Goal: Task Accomplishment & Management: Use online tool/utility

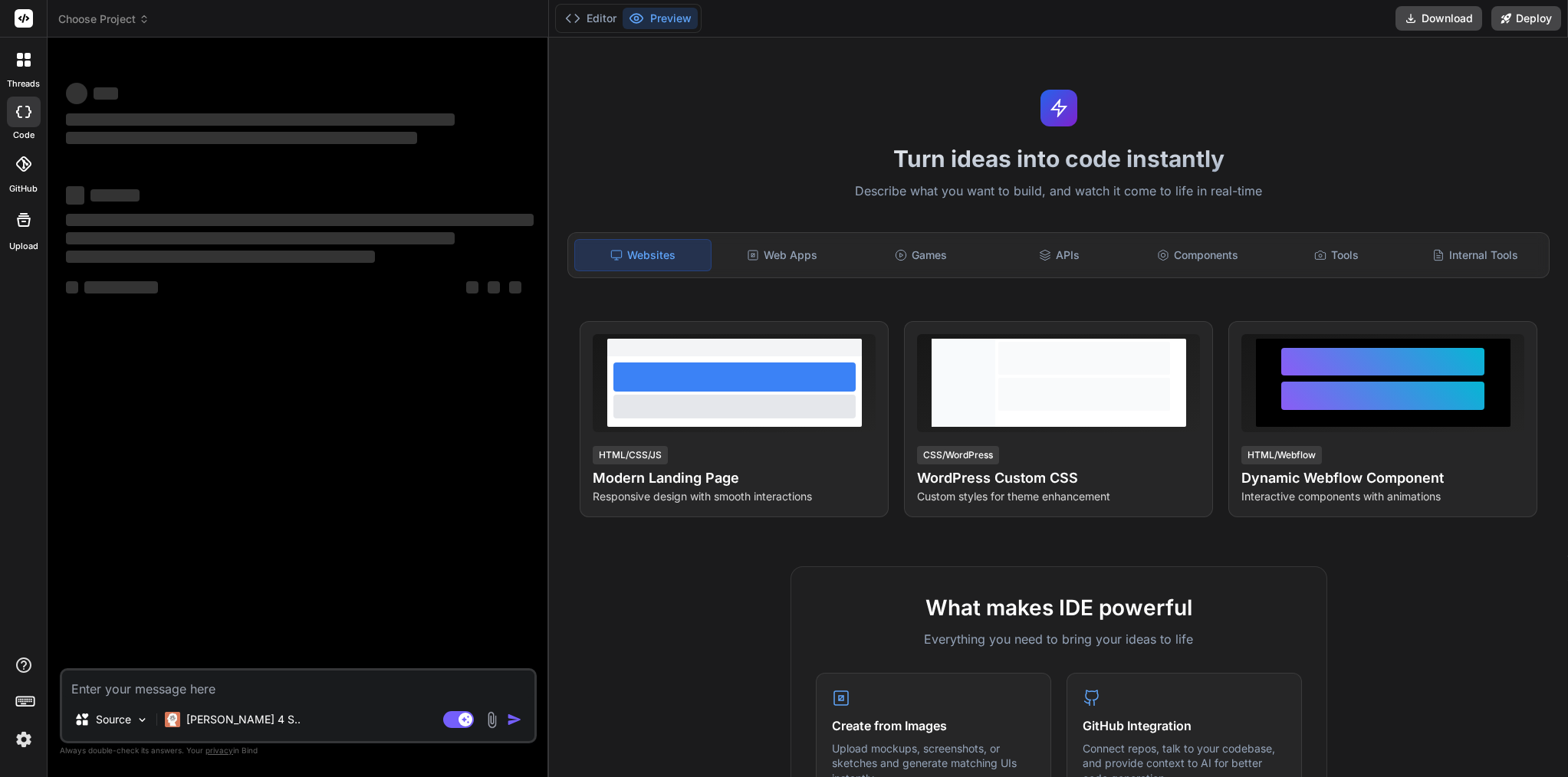
type textarea "x"
click at [151, 690] on textarea at bounding box center [298, 684] width 472 height 27
click at [19, 238] on div "Upload" at bounding box center [23, 223] width 47 height 58
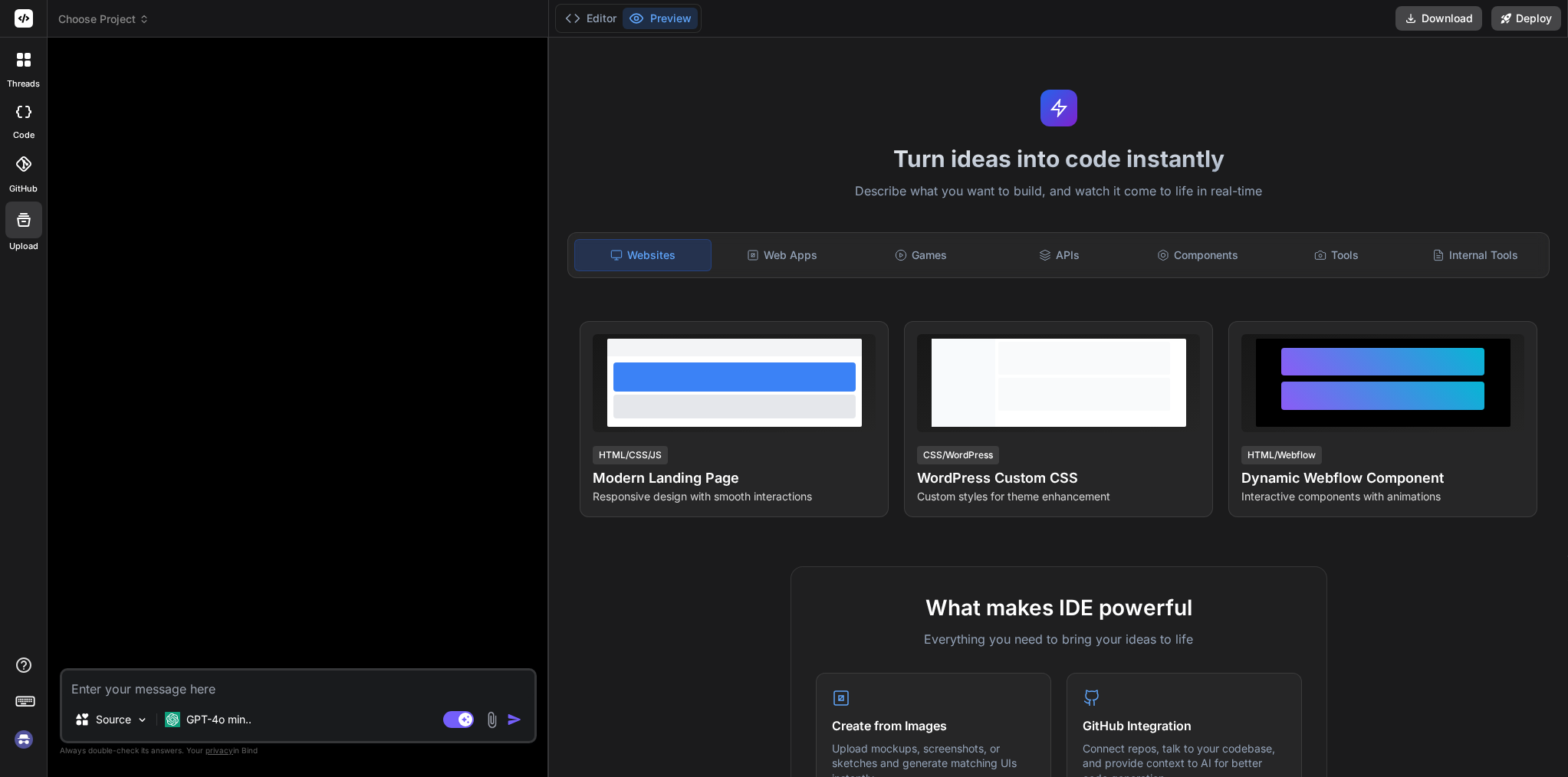
click at [24, 734] on img at bounding box center [23, 739] width 26 height 26
type textarea "x"
click at [200, 18] on div "Choose Project" at bounding box center [297, 19] width 479 height 16
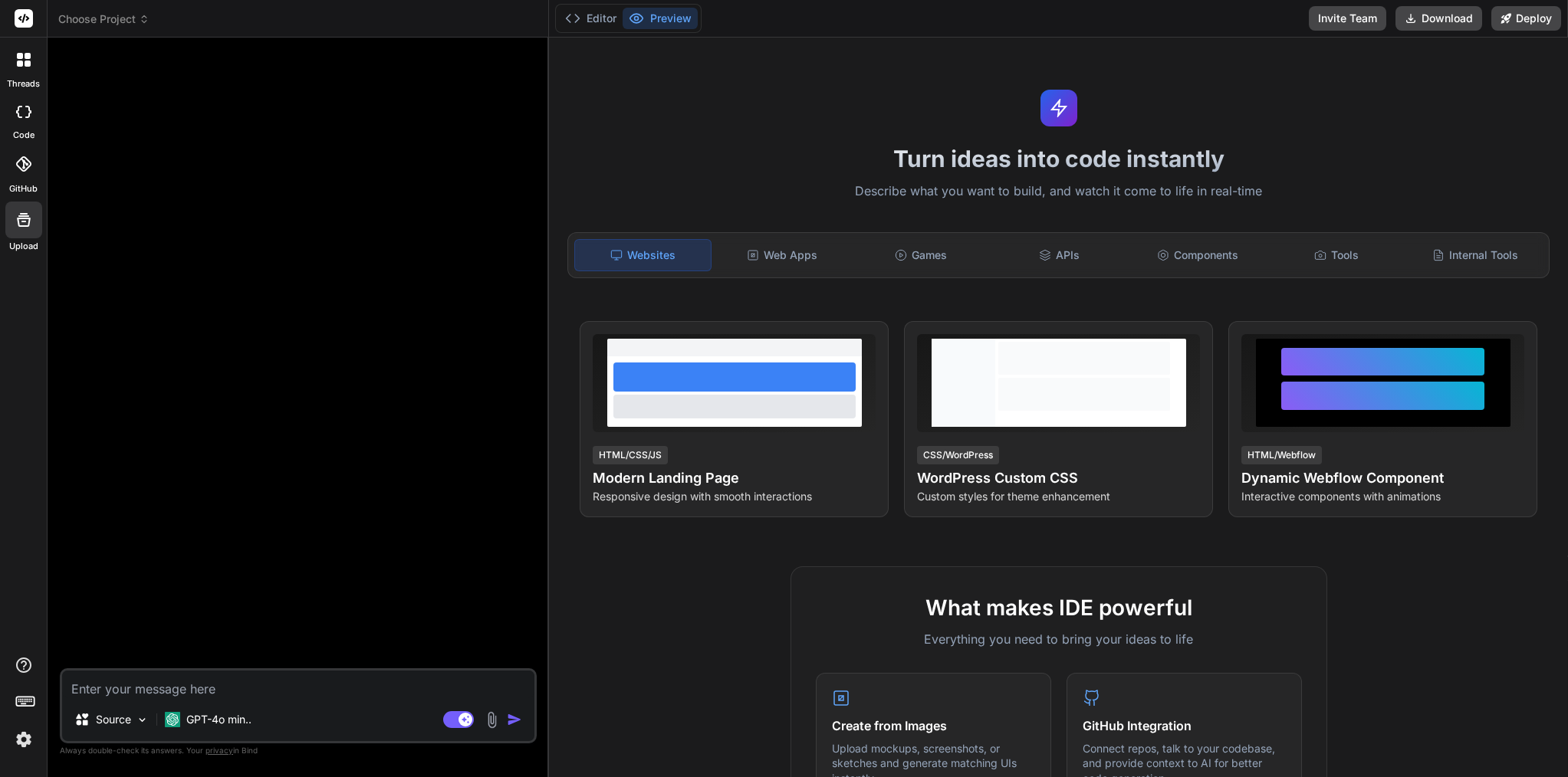
click at [200, 18] on div "Choose Project" at bounding box center [297, 19] width 479 height 16
click at [216, 573] on div at bounding box center [299, 359] width 474 height 618
click at [274, 538] on div at bounding box center [299, 359] width 474 height 618
click at [185, 687] on textarea at bounding box center [298, 684] width 472 height 27
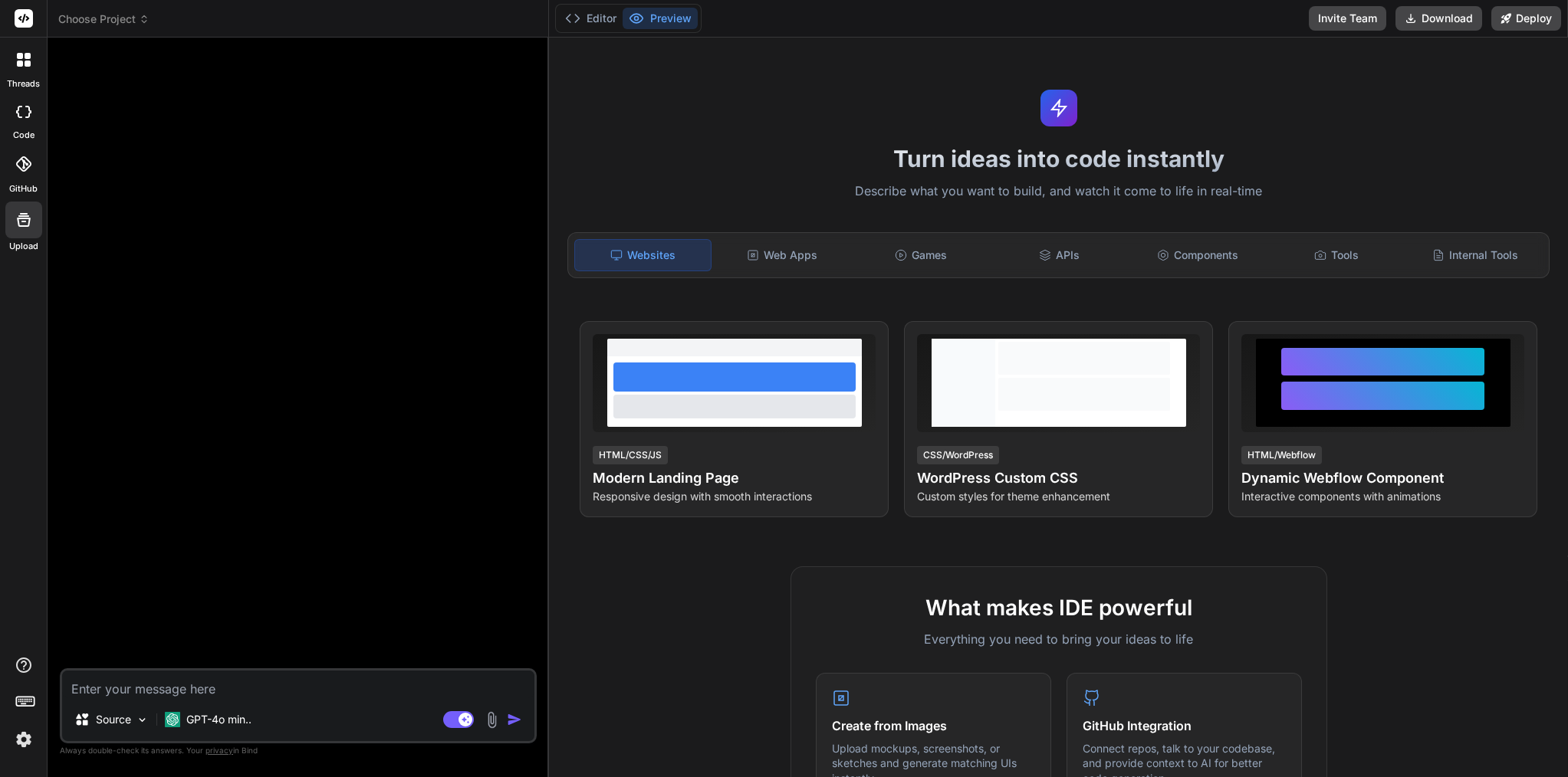
click at [185, 687] on textarea at bounding box center [298, 684] width 472 height 27
click at [138, 680] on textarea at bounding box center [298, 684] width 472 height 27
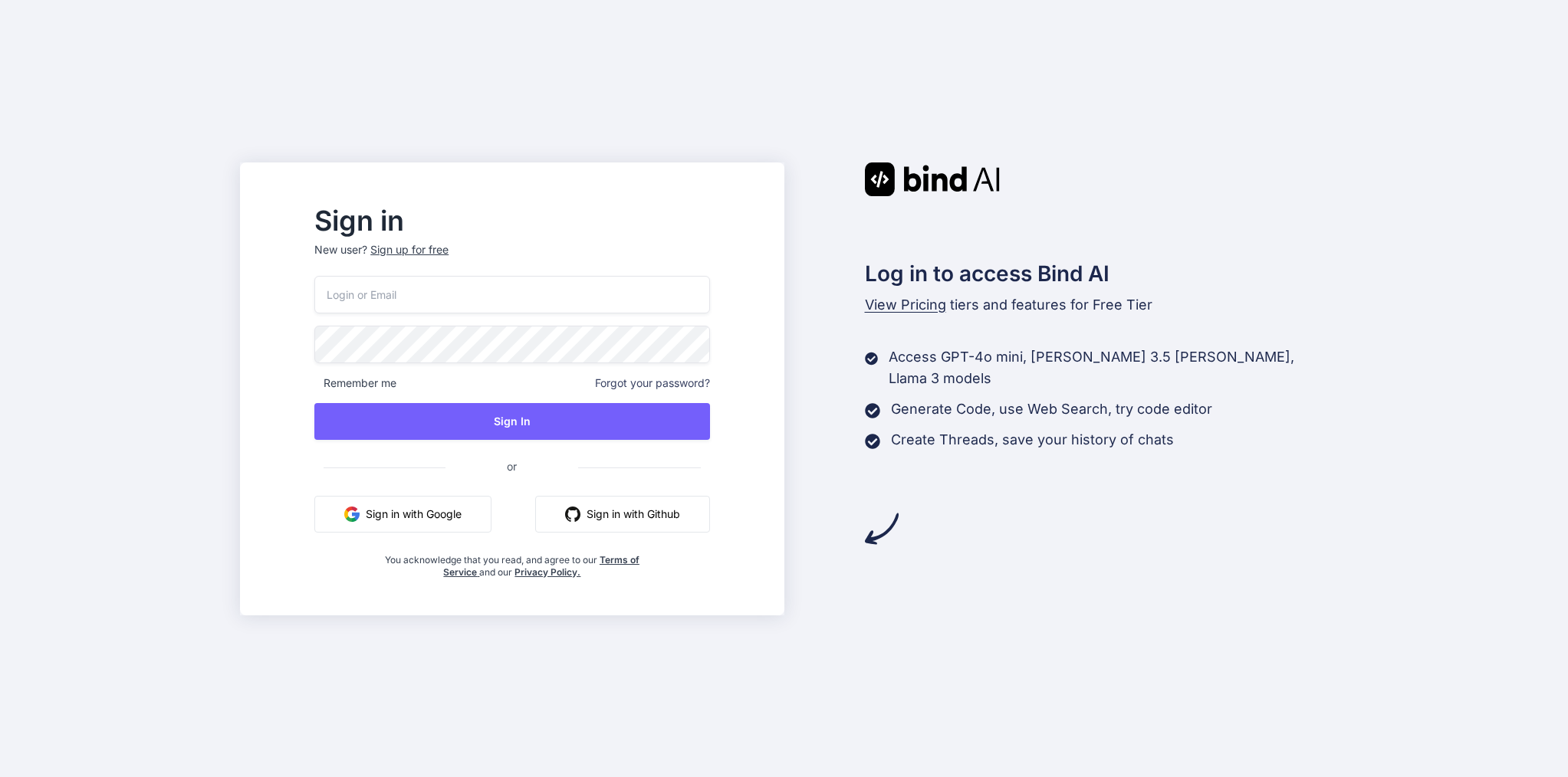
type input "areknl1985@gmail.com"
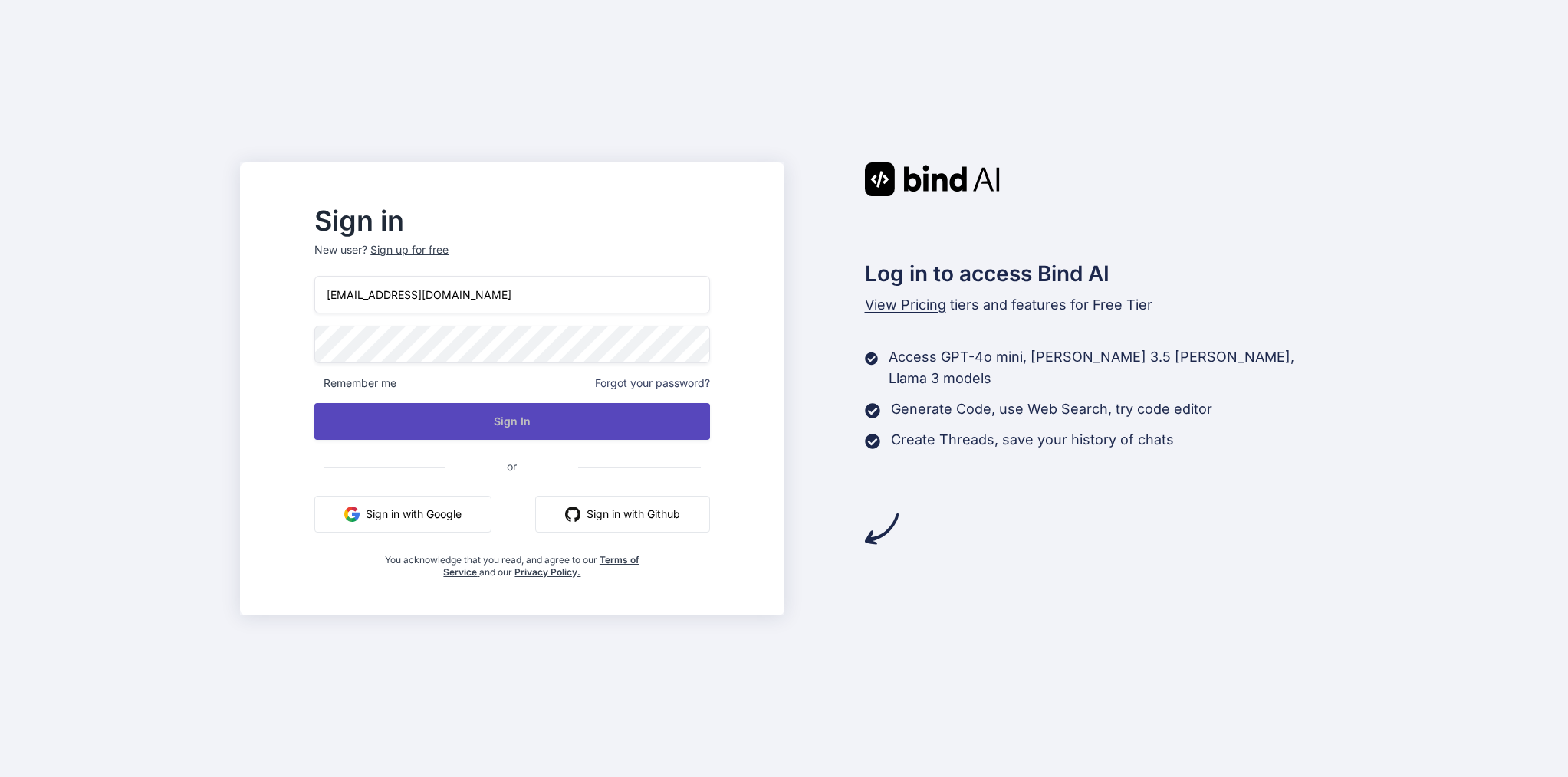
click at [451, 412] on button "Sign In" at bounding box center [511, 422] width 395 height 37
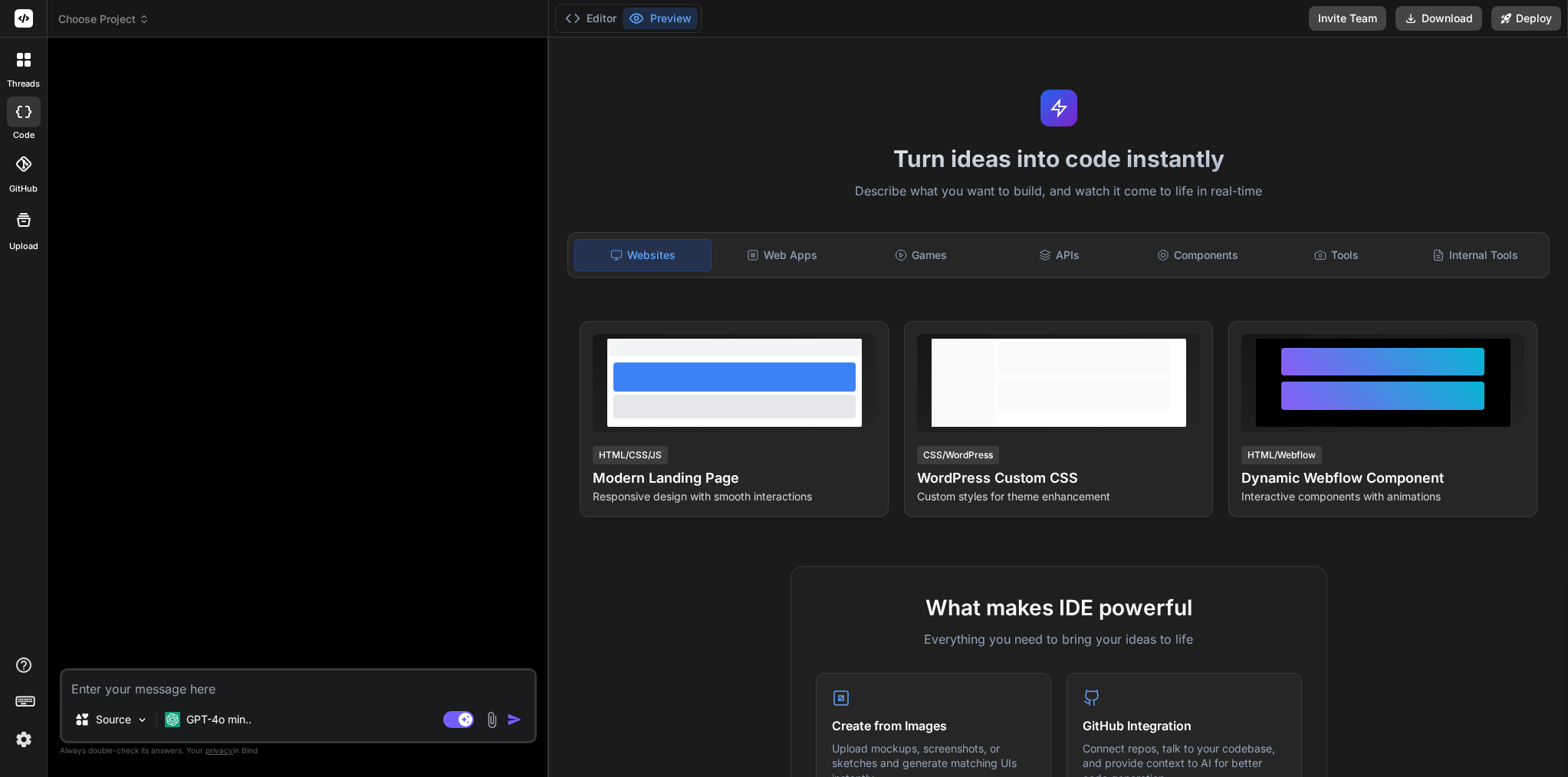
type textarea "x"
click at [20, 733] on img at bounding box center [23, 739] width 26 height 26
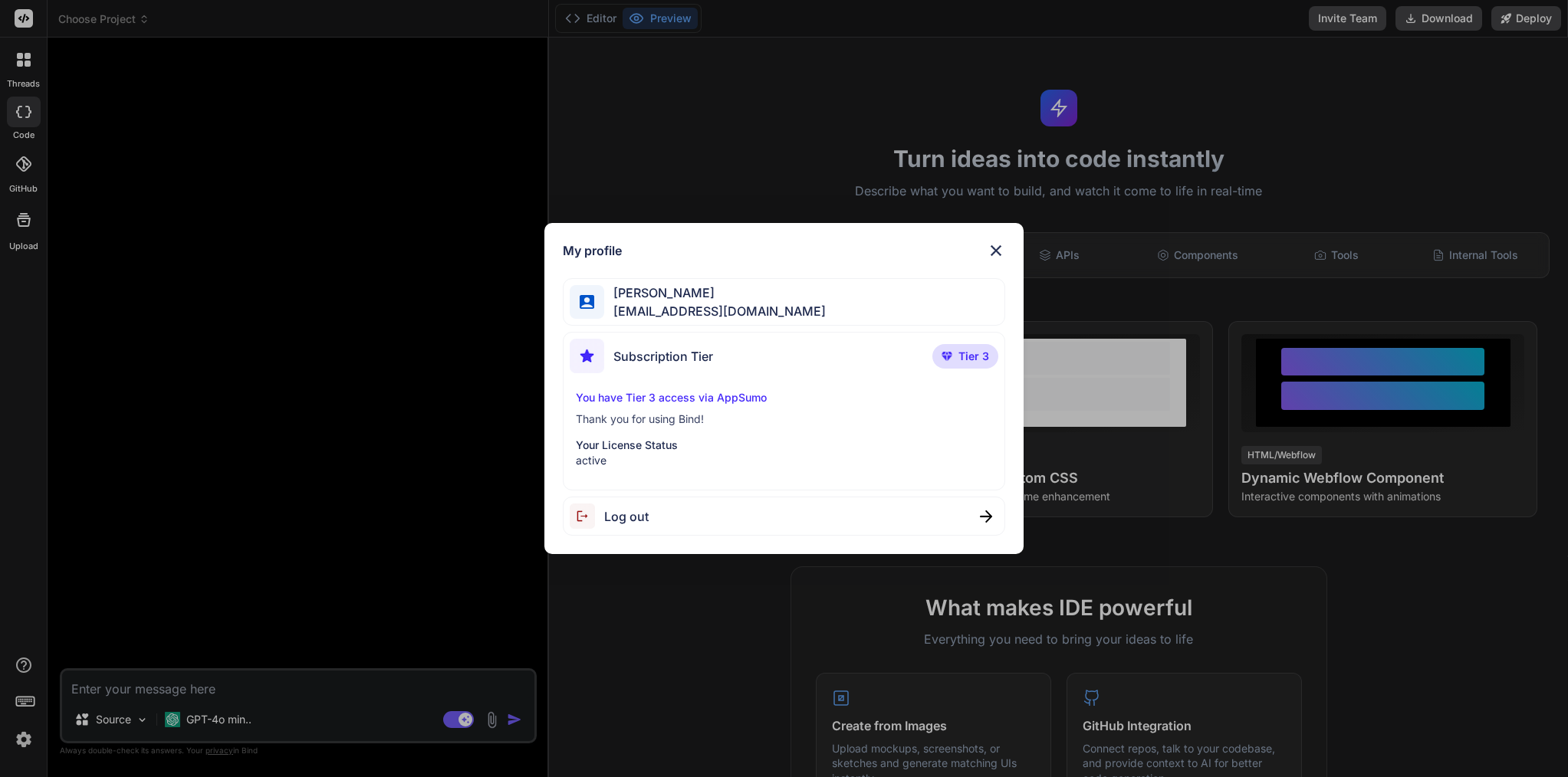
click at [20, 733] on div "My profile [PERSON_NAME] [EMAIL_ADDRESS][DOMAIN_NAME] Subscription Tier Tier 3 …" at bounding box center [784, 388] width 1568 height 777
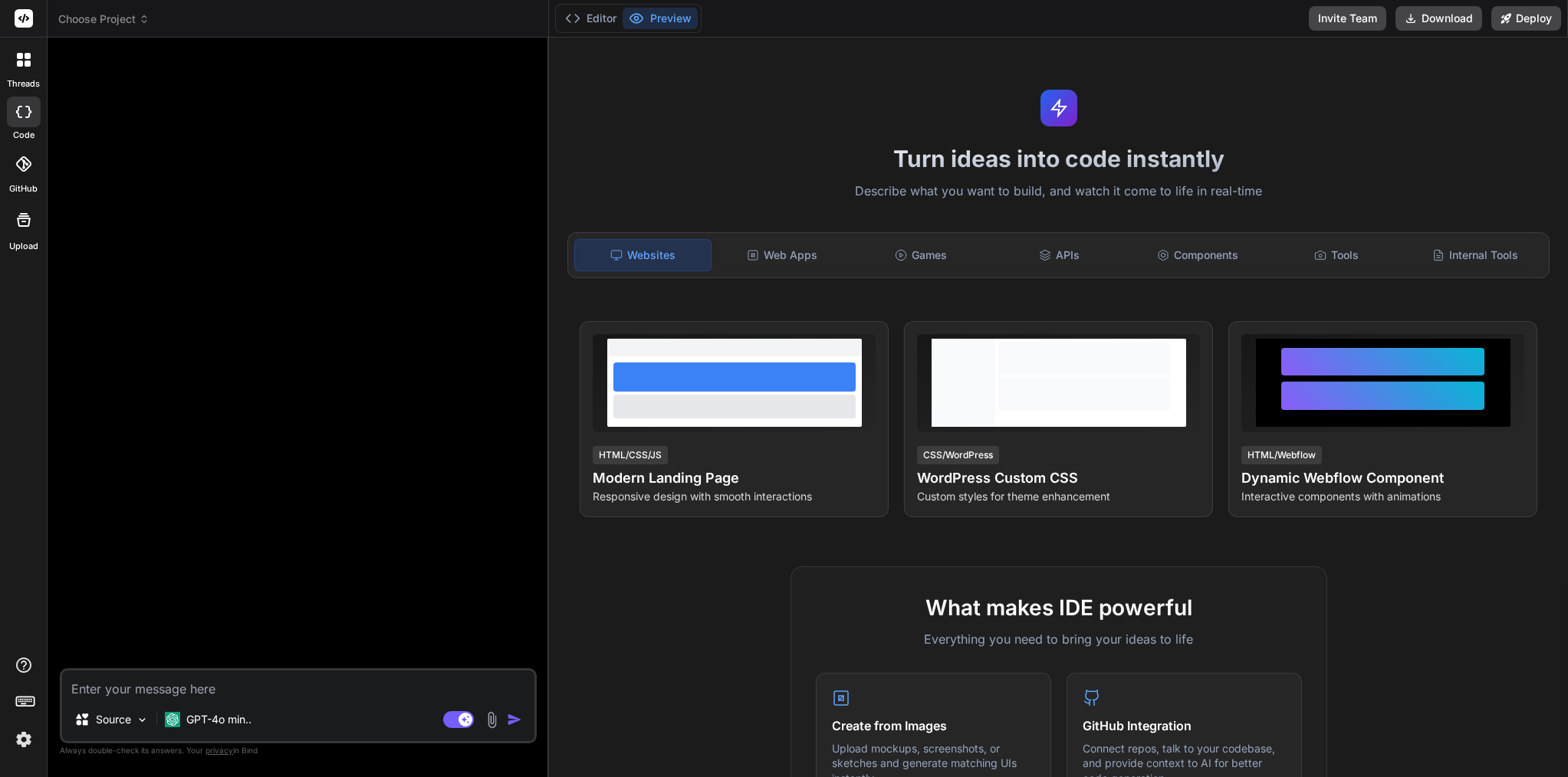
click at [20, 733] on img at bounding box center [23, 739] width 26 height 26
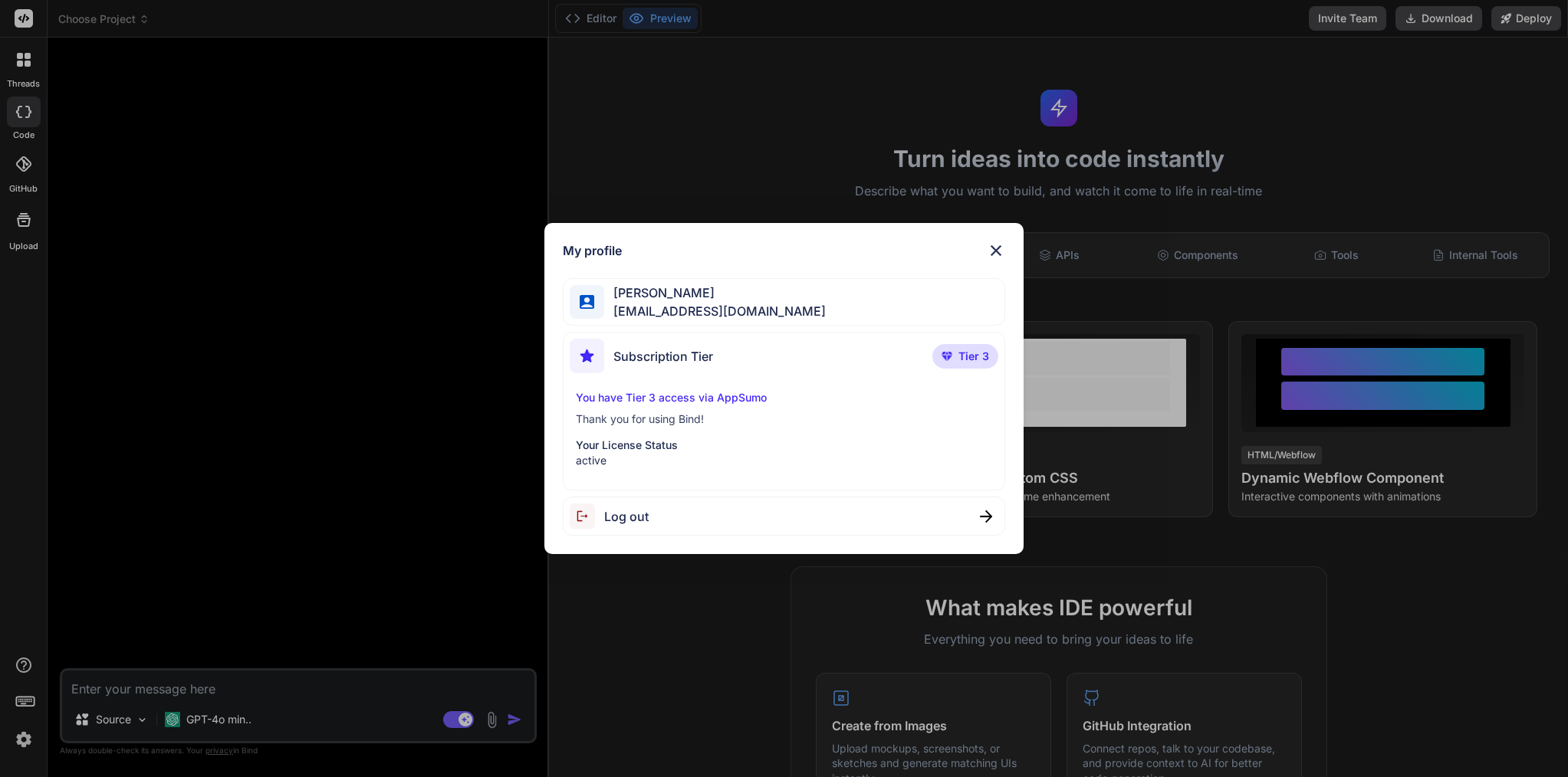
click at [26, 737] on div "My profile Arkaiusz Wiatr areknl1985@gmail.com Subscription Tier Tier 3 You hav…" at bounding box center [784, 388] width 1568 height 777
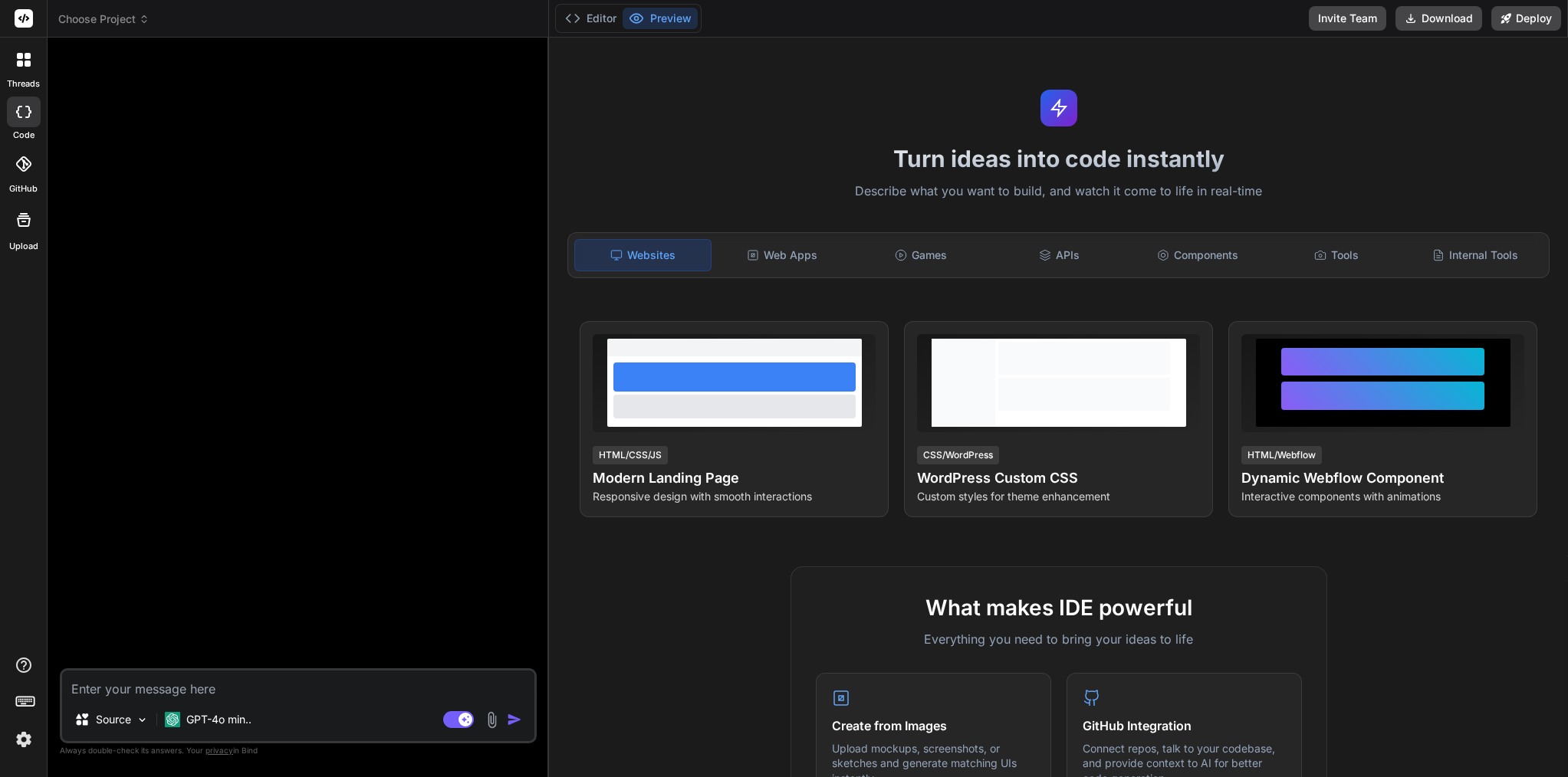
click at [26, 737] on img at bounding box center [23, 739] width 26 height 26
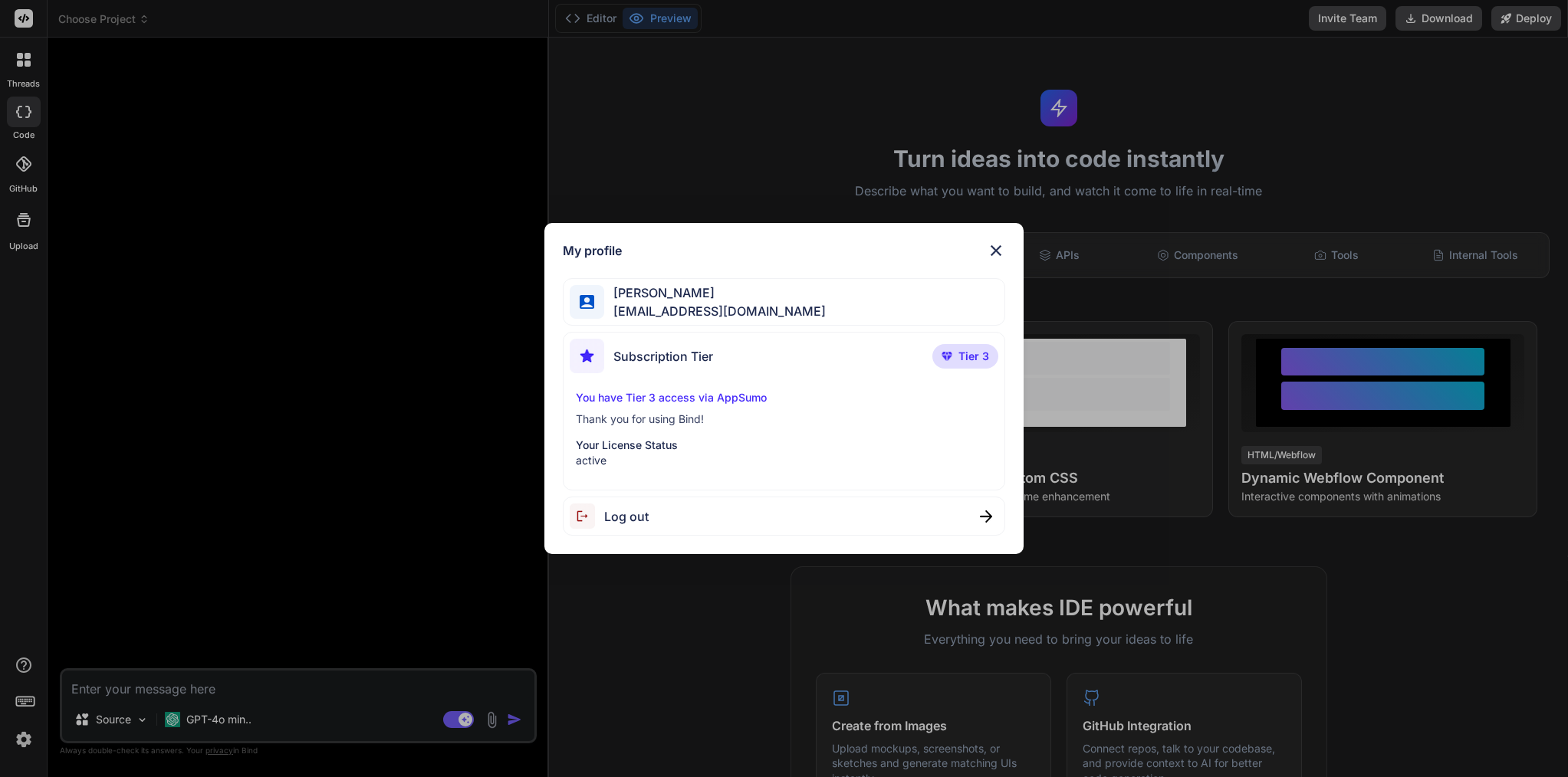
click at [26, 737] on div "My profile Arkaiusz Wiatr areknl1985@gmail.com Subscription Tier Tier 3 You hav…" at bounding box center [784, 388] width 1568 height 777
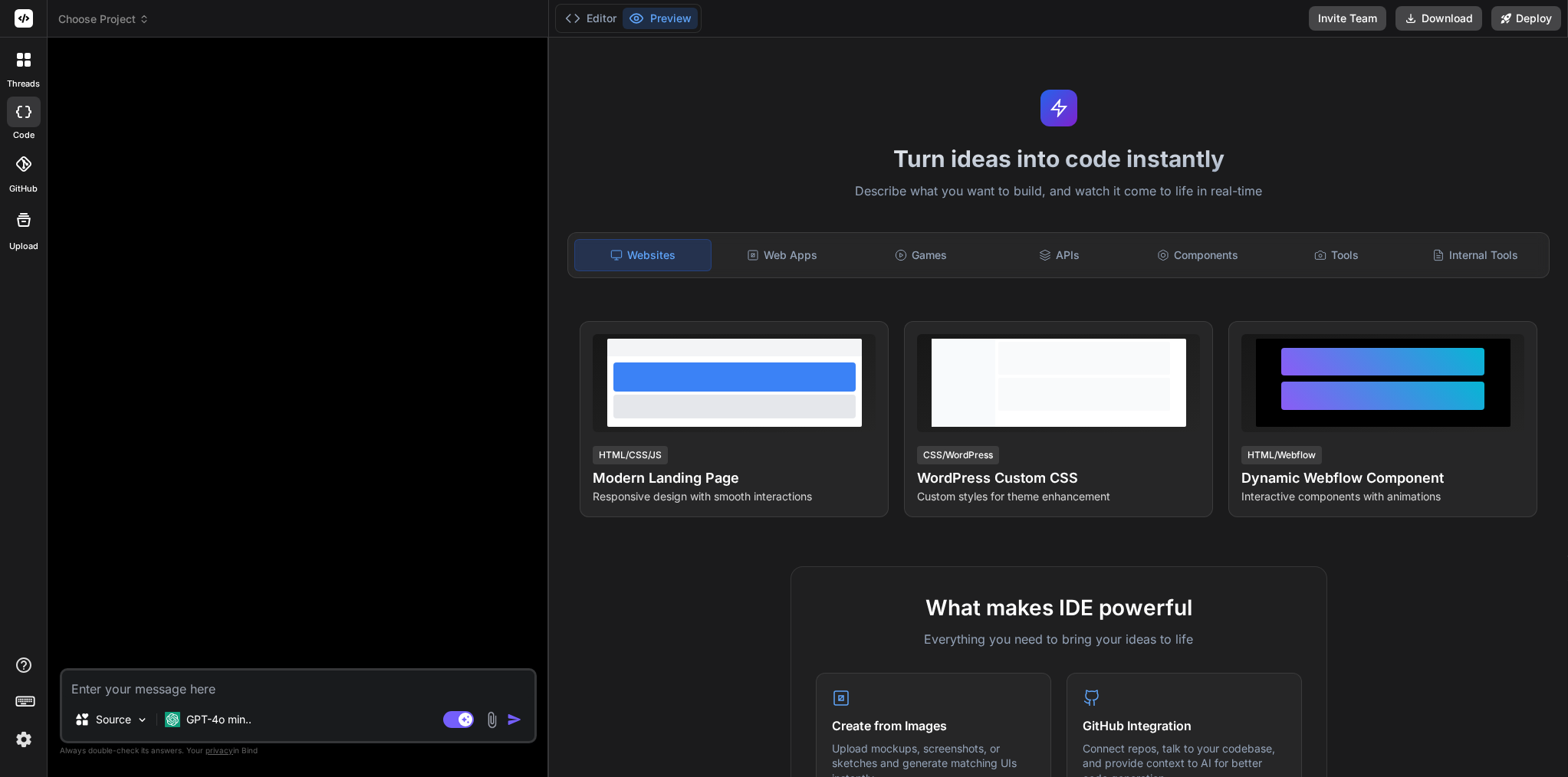
click at [26, 737] on img at bounding box center [23, 739] width 26 height 26
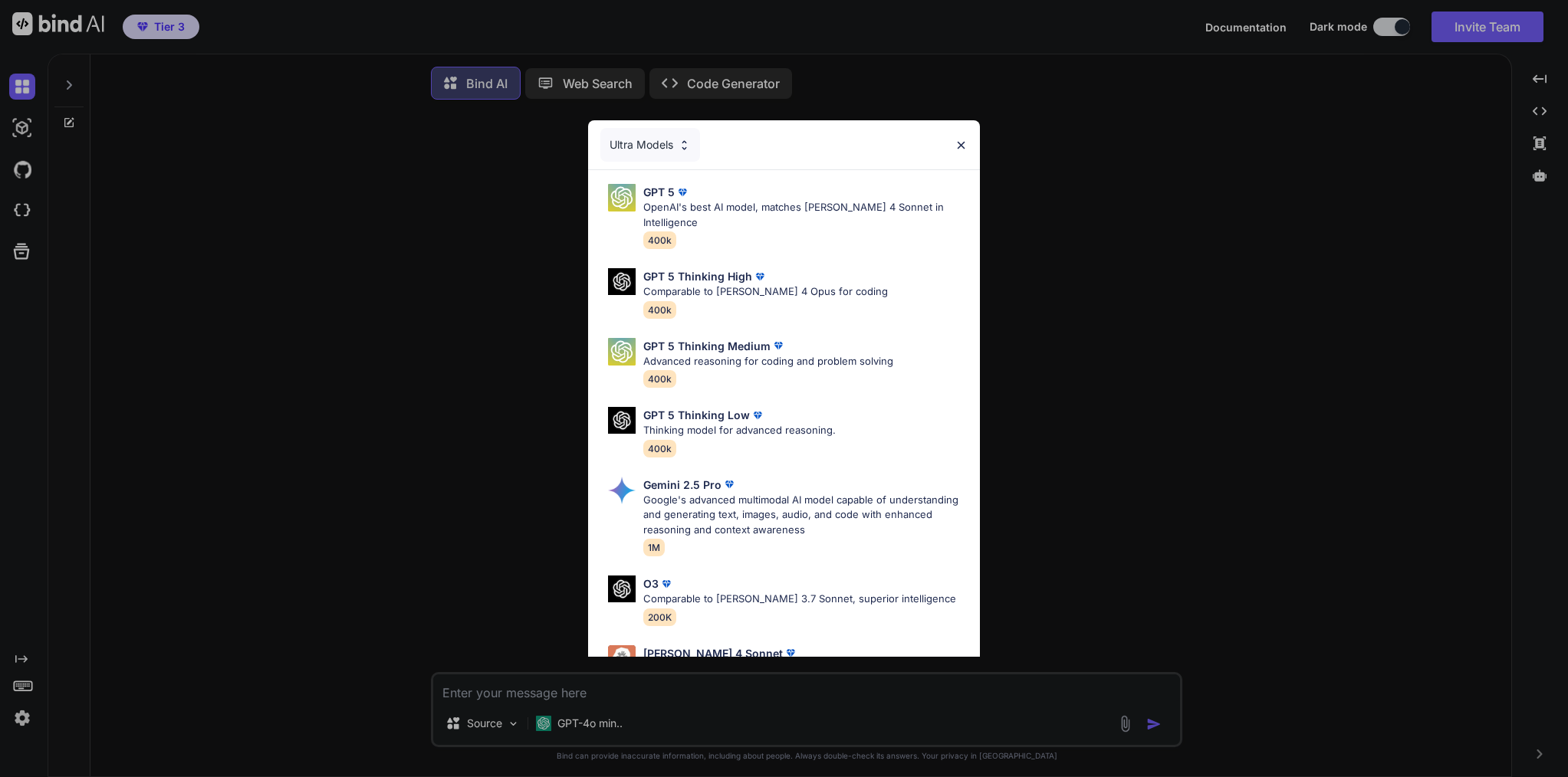
type textarea "x"
click at [964, 140] on img at bounding box center [960, 144] width 13 height 13
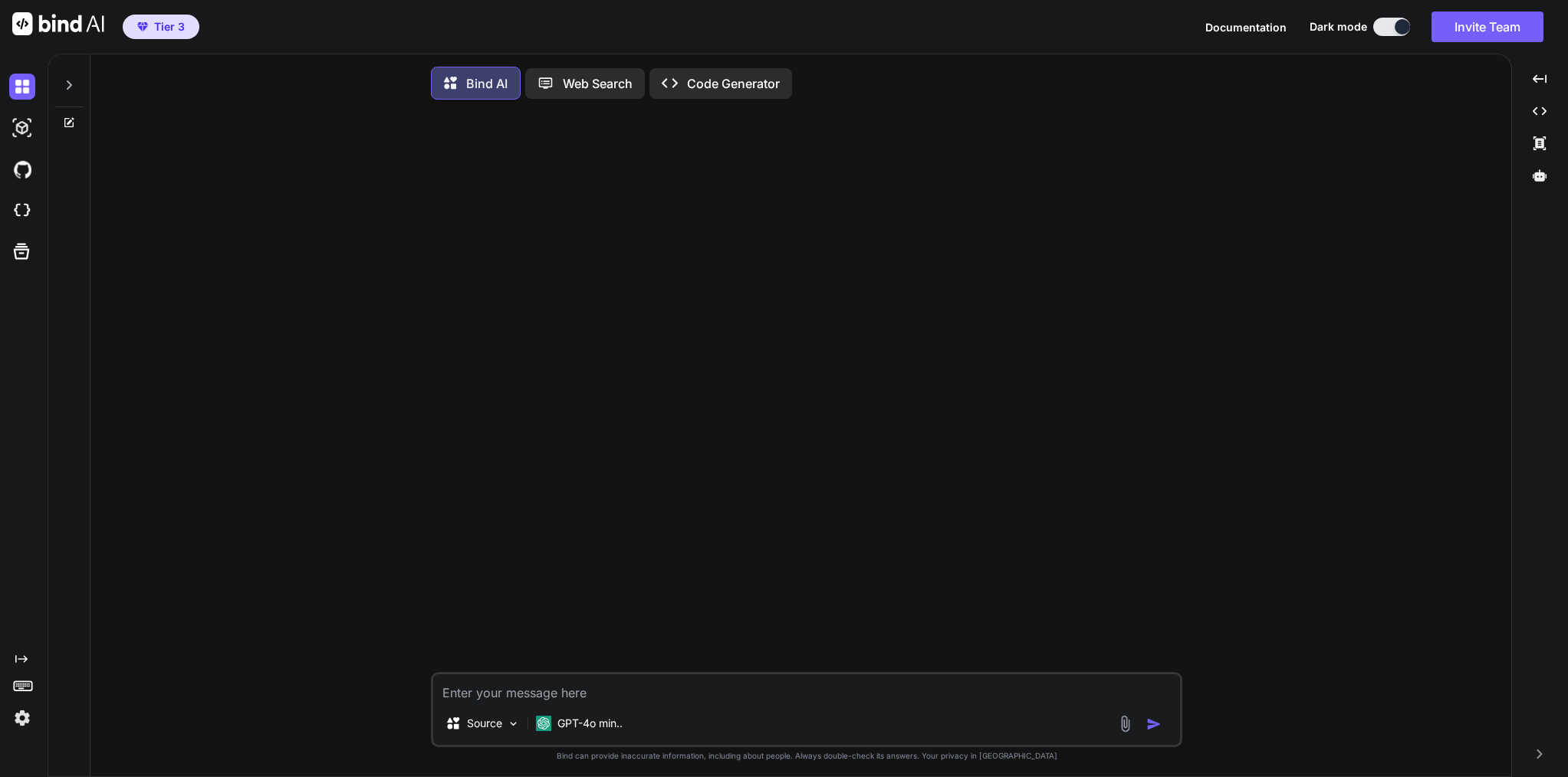
click at [154, 31] on span "Tier 3" at bounding box center [169, 27] width 30 height 16
click at [62, 87] on div at bounding box center [69, 81] width 29 height 53
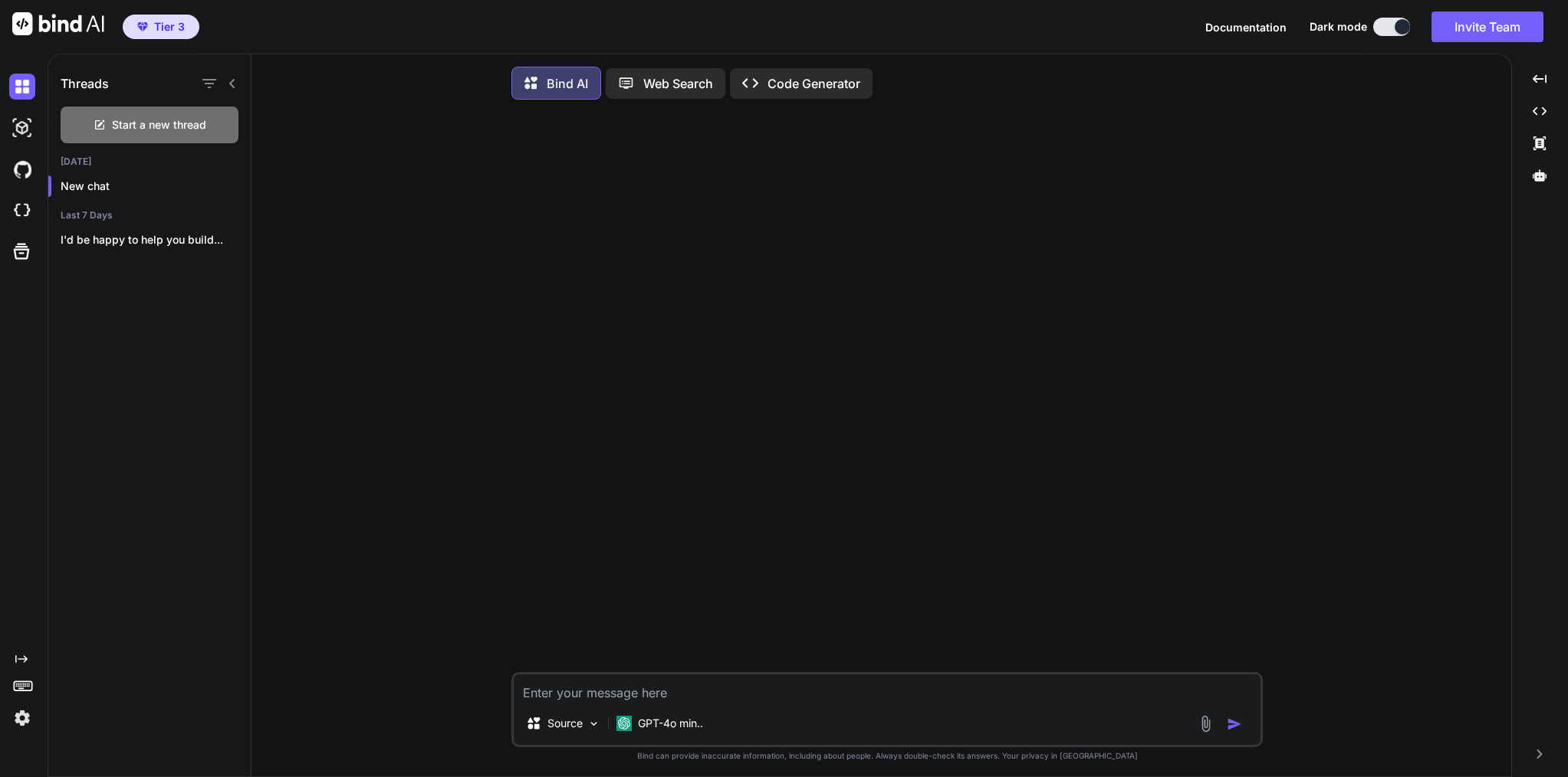
click at [235, 84] on icon at bounding box center [232, 83] width 13 height 13
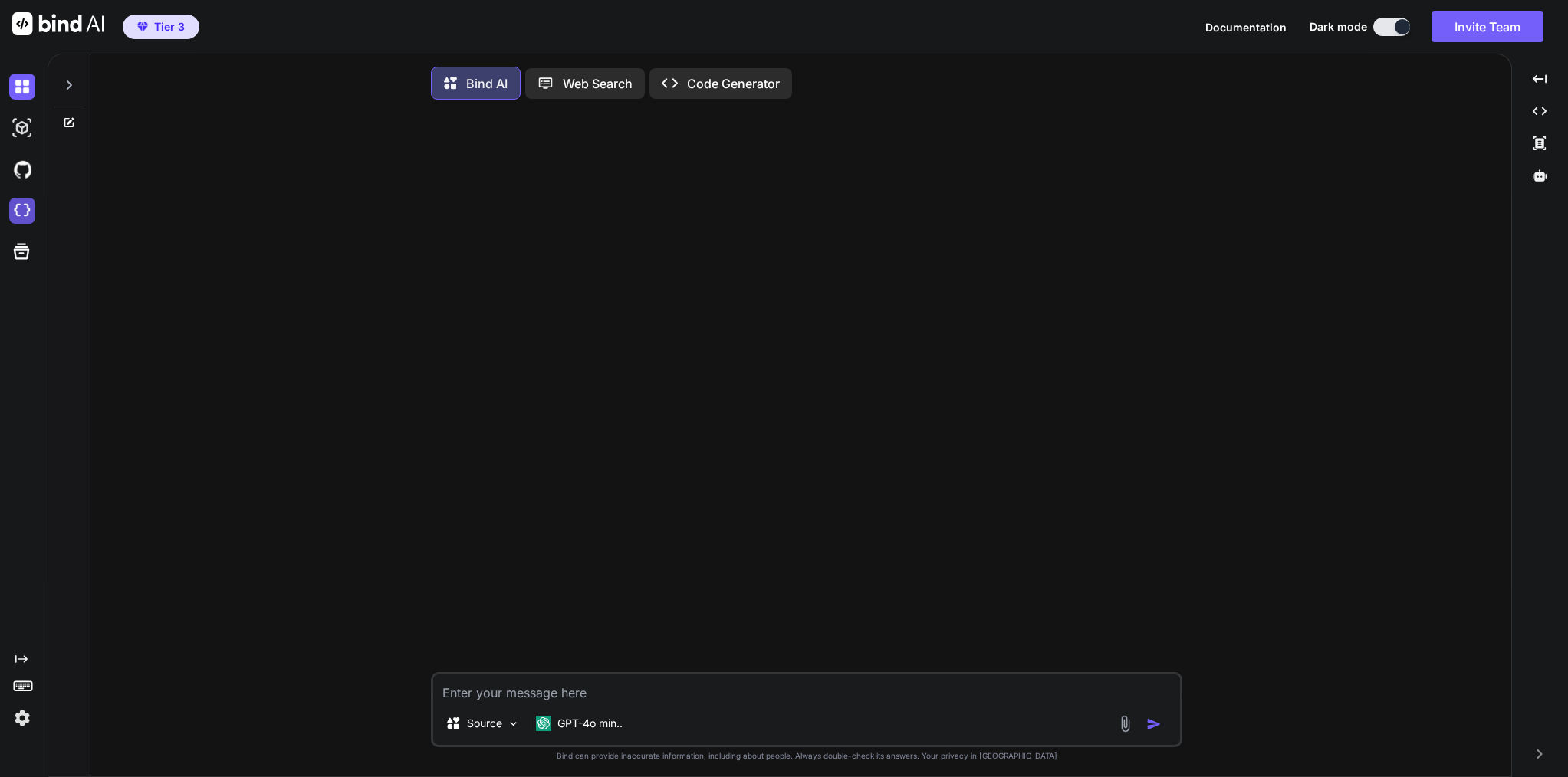
click at [19, 208] on img at bounding box center [21, 211] width 26 height 26
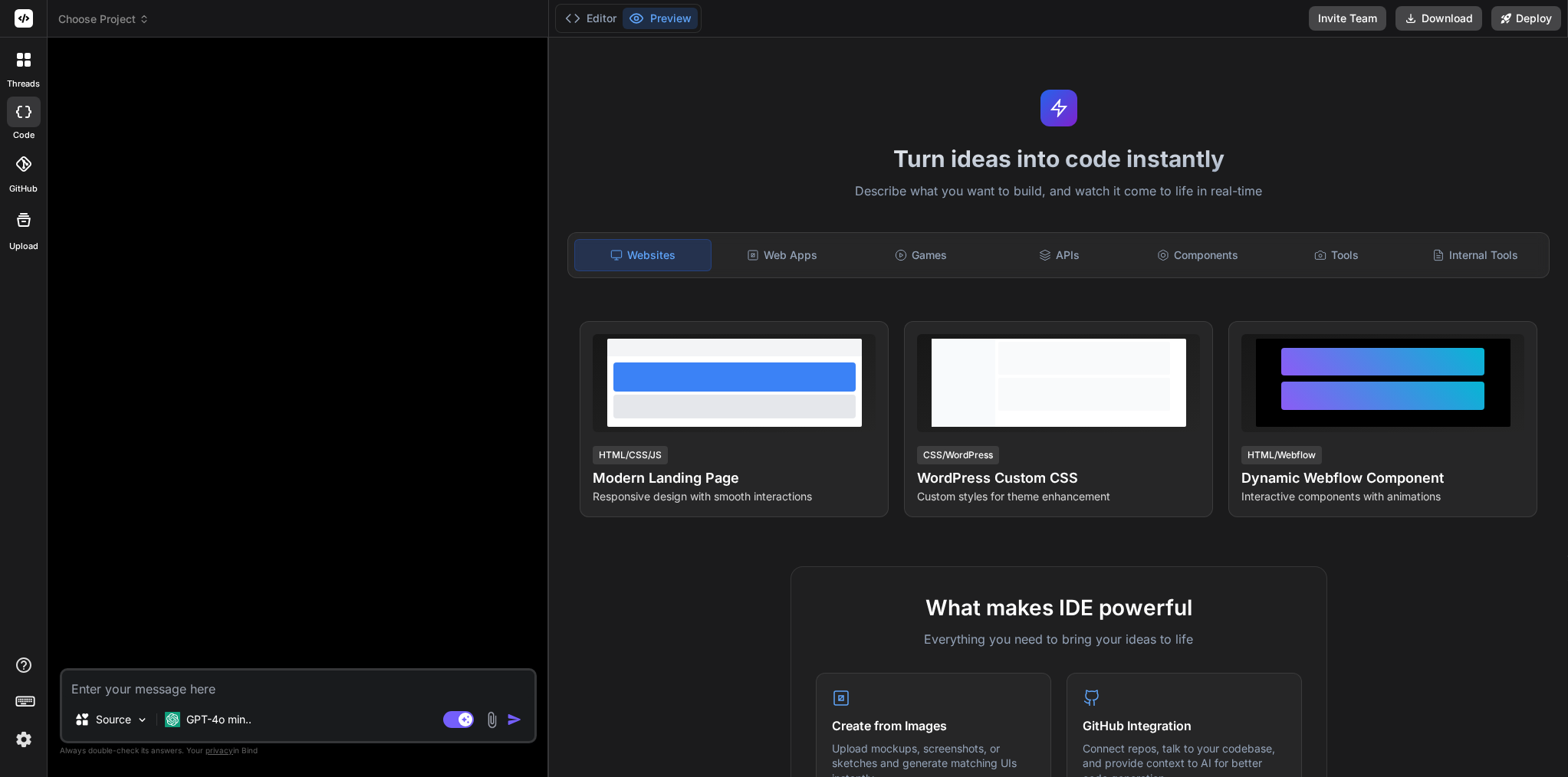
click at [123, 21] on span "Choose Project" at bounding box center [104, 19] width 92 height 16
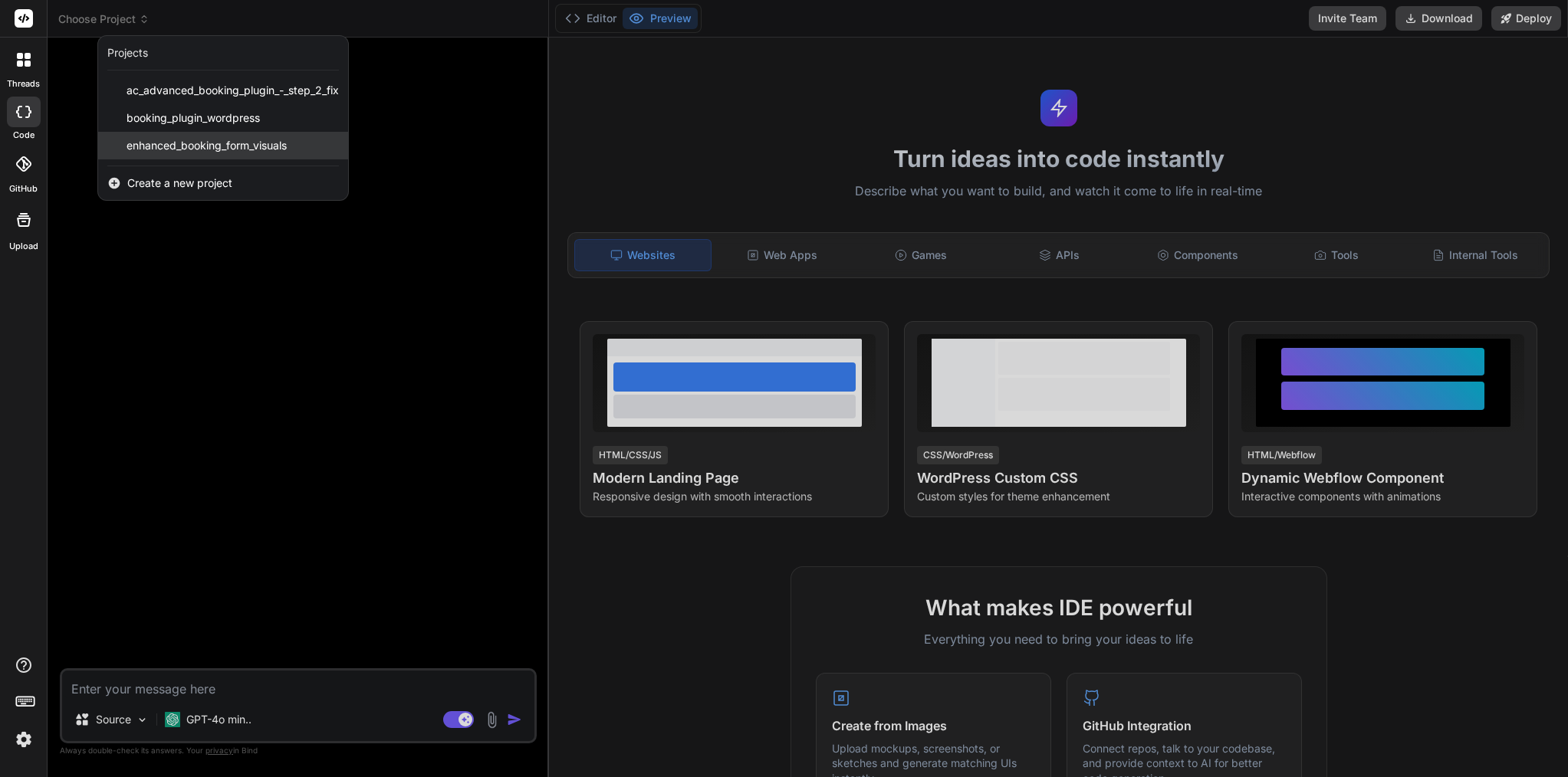
click at [231, 156] on div "enhanced_booking_form_visuals" at bounding box center [223, 145] width 250 height 27
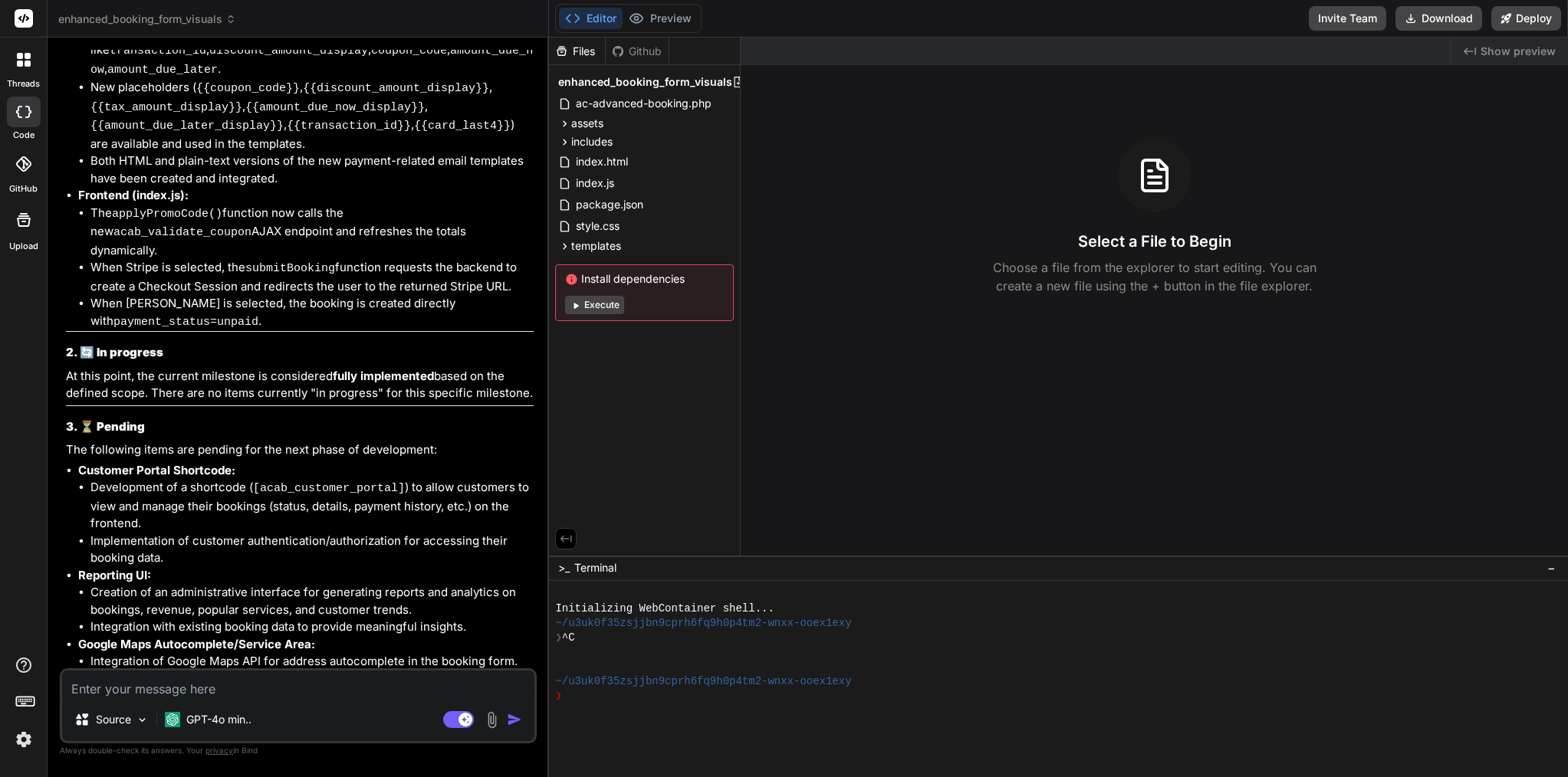
scroll to position [3508, 0]
click at [457, 719] on rect at bounding box center [457, 719] width 30 height 17
type textarea "x"
click at [212, 693] on textarea at bounding box center [298, 684] width 472 height 27
paste textarea "ready-to-send prompt to Bind"
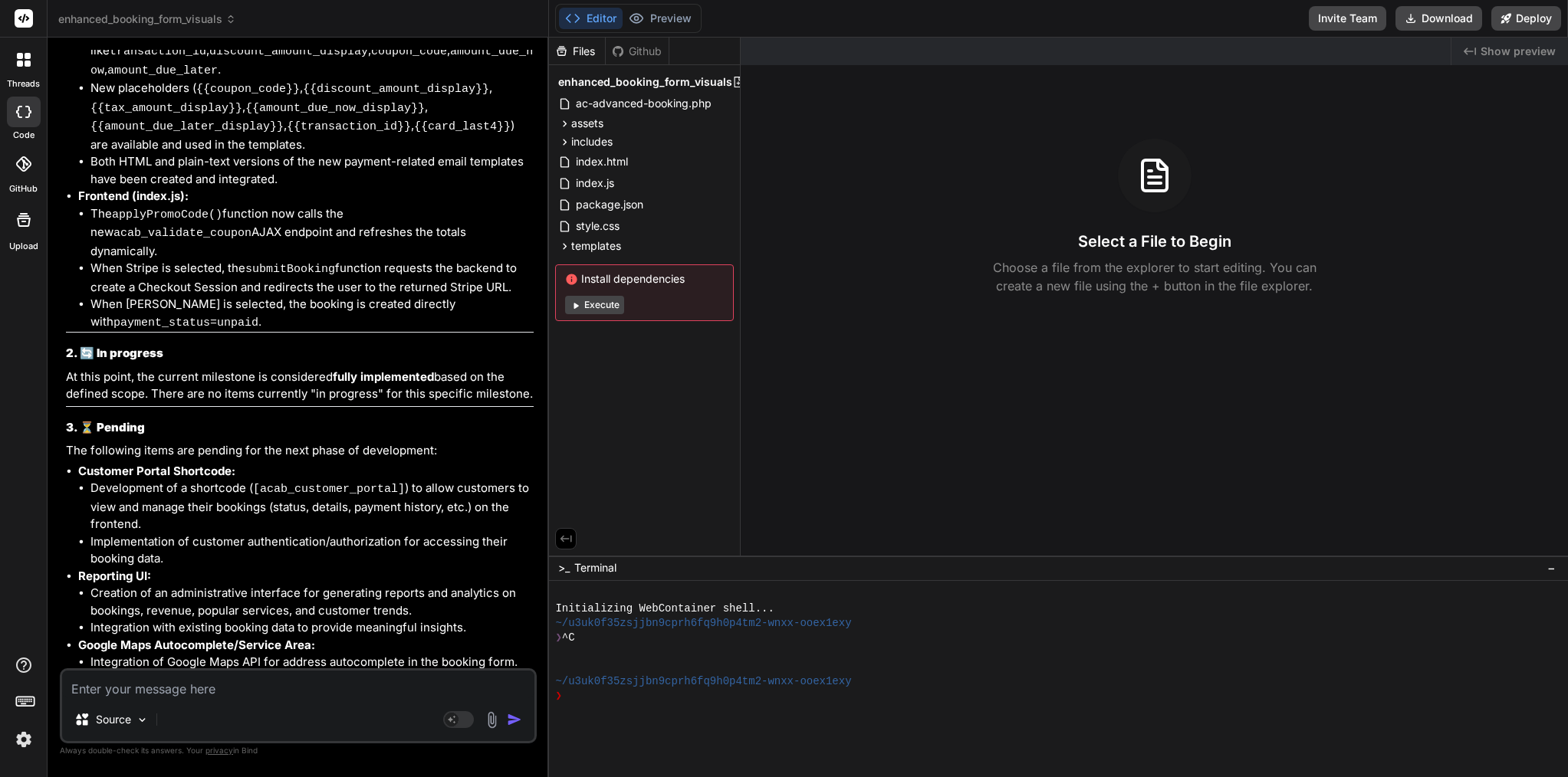
type textarea "ready-to-send prompt to Bind"
type textarea "x"
click at [199, 689] on textarea "ready-to-send prompt to Bind" at bounding box center [298, 684] width 472 height 27
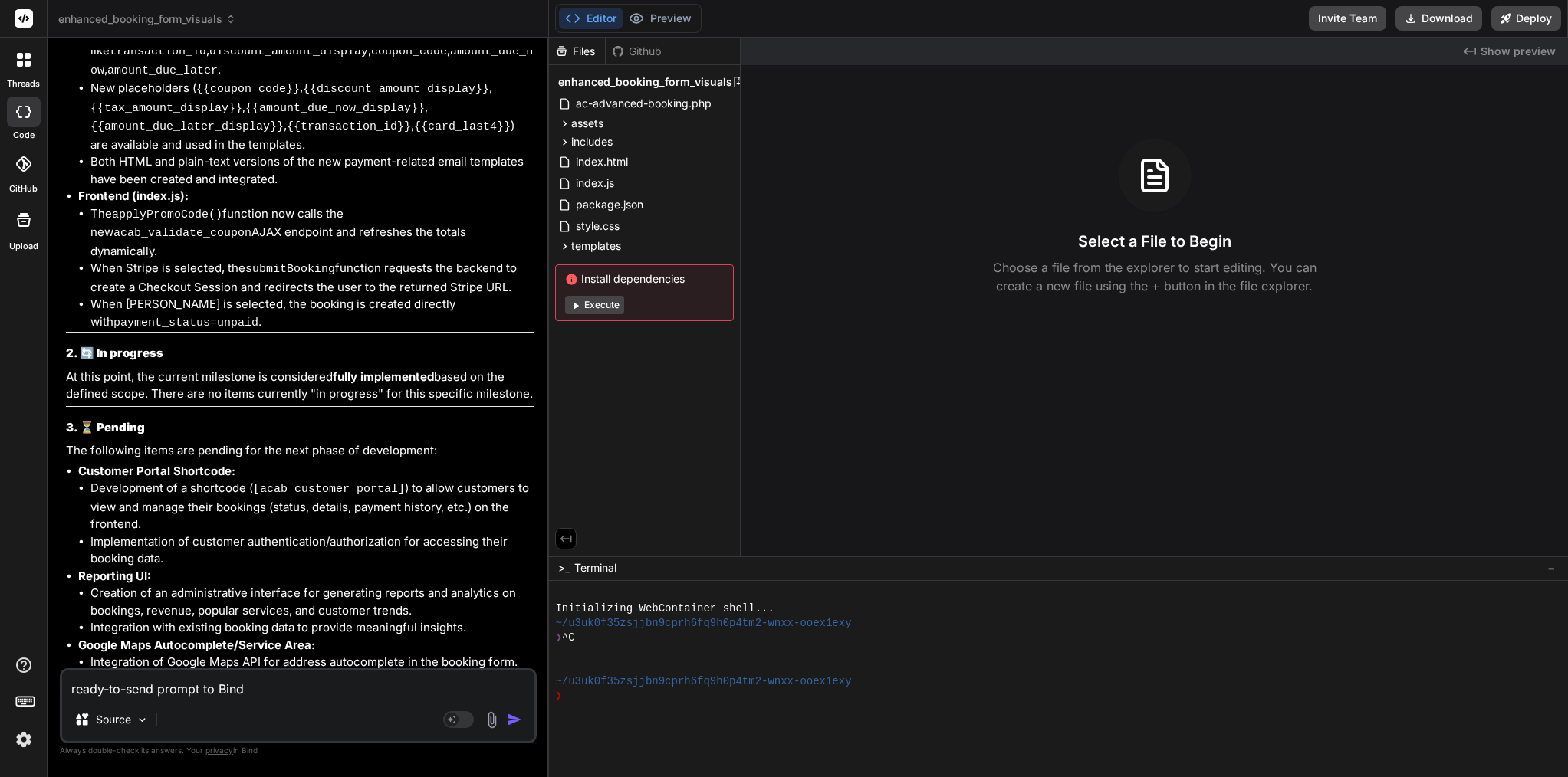
type textarea "x"
paste textarea "Lor ip 👍 Dolo’s a conse-ad-elit, sedd-eiusm tempor inc Utla et dolor mag Aliqua…"
type textarea "Lor ip 👍 Dolo’s a conse-ad-elit, sedd-eiusm tempor inc Utla et dolor mag Aliqua…"
type textarea "x"
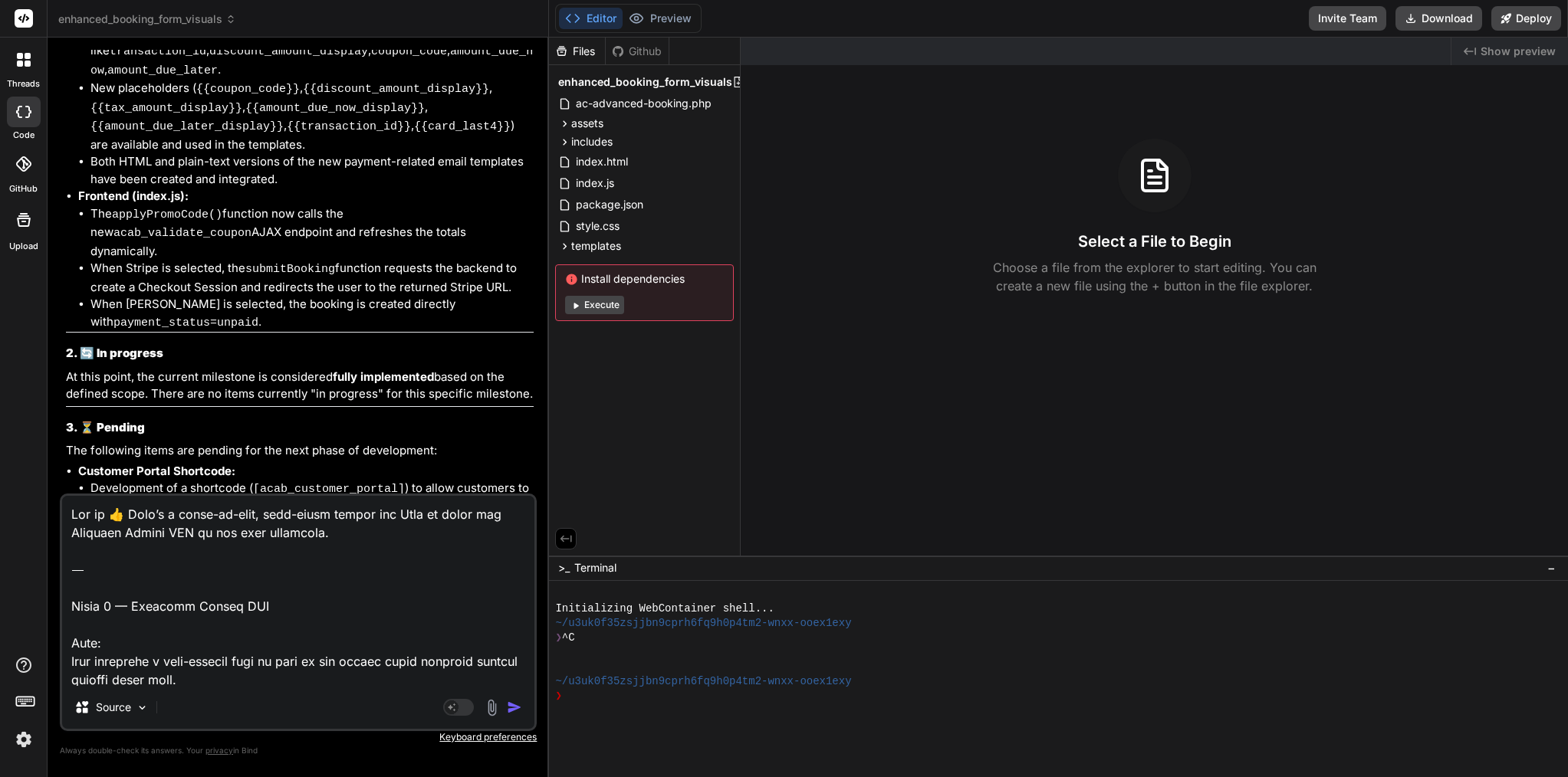
scroll to position [1787, 0]
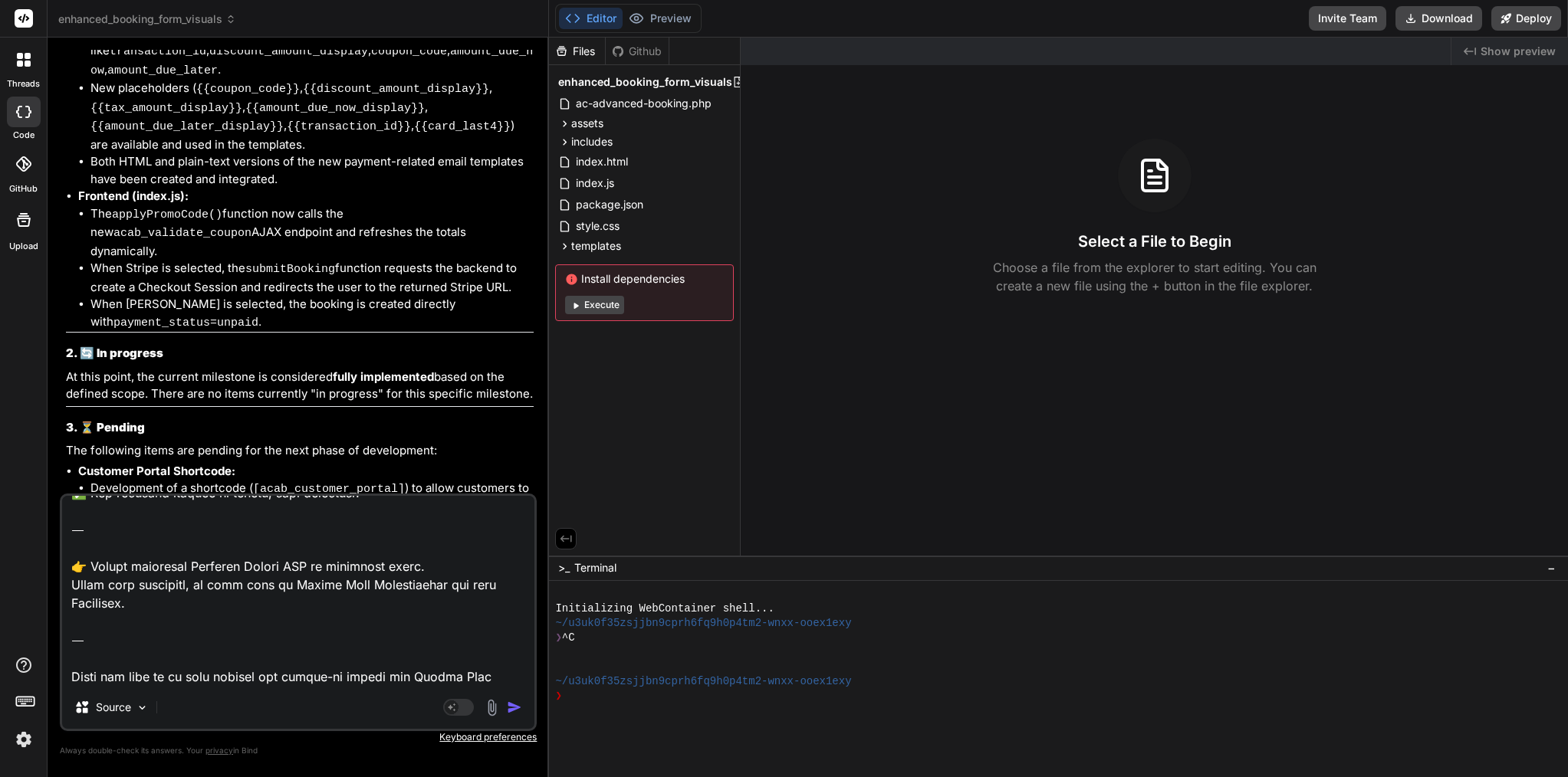
drag, startPoint x: 512, startPoint y: 676, endPoint x: 74, endPoint y: 616, distance: 442.1
click at [74, 617] on textarea at bounding box center [298, 591] width 472 height 190
type textarea "Lor ip 👍 Dolo’s a conse-ad-elit, sedd-eiusm tempor inc Utla et dolor mag Aliqua…"
type textarea "x"
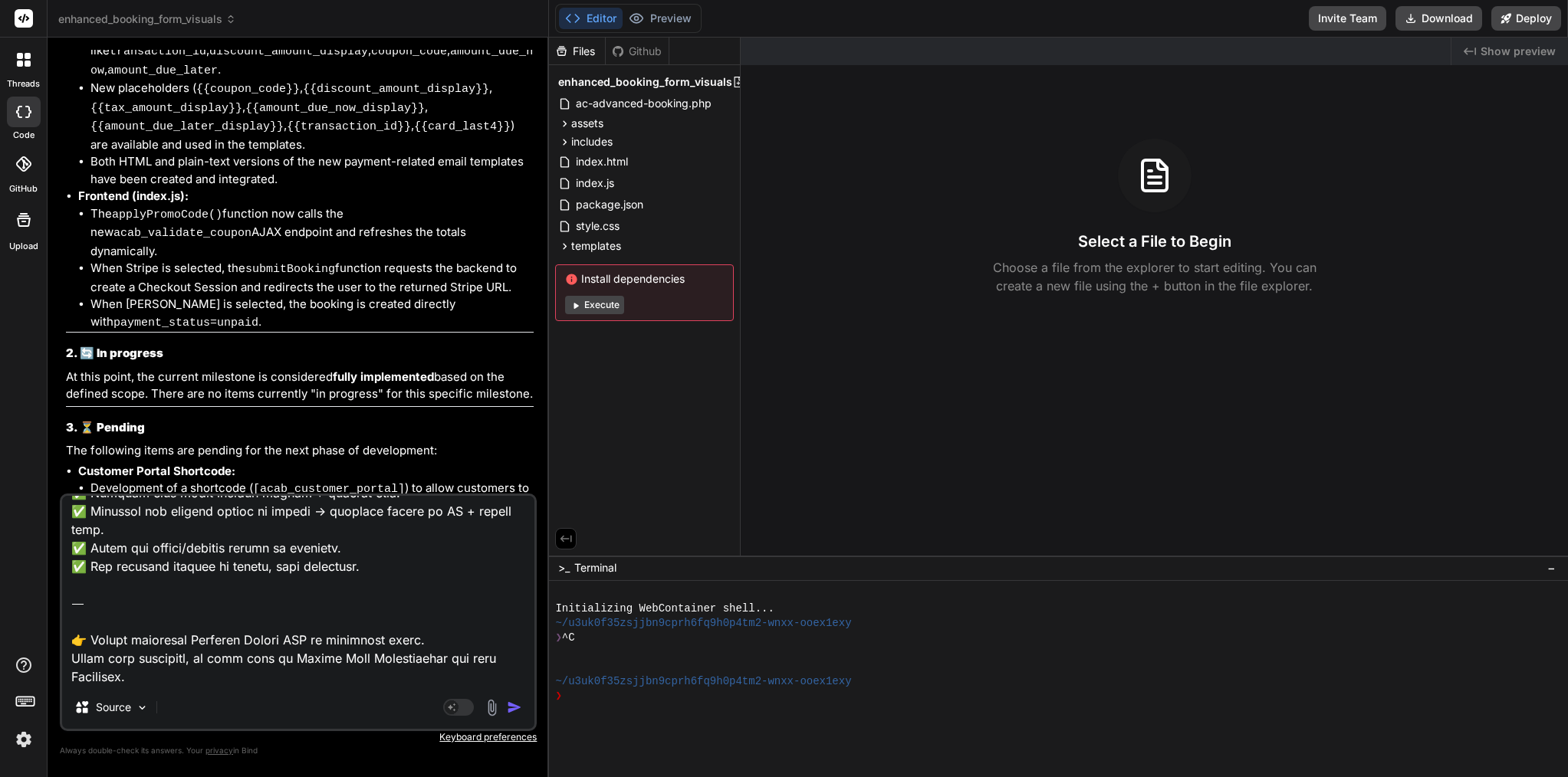
type textarea "Lor ip 👍 Dolo’s a conse-ad-elit, sedd-eiusm tempor inc Utla et dolor mag Aliqua…"
type textarea "x"
type textarea "Lor ip 👍 Dolo’s a conse-ad-elit, sedd-eiusm tempor inc Utla et dolor mag Aliqua…"
type textarea "x"
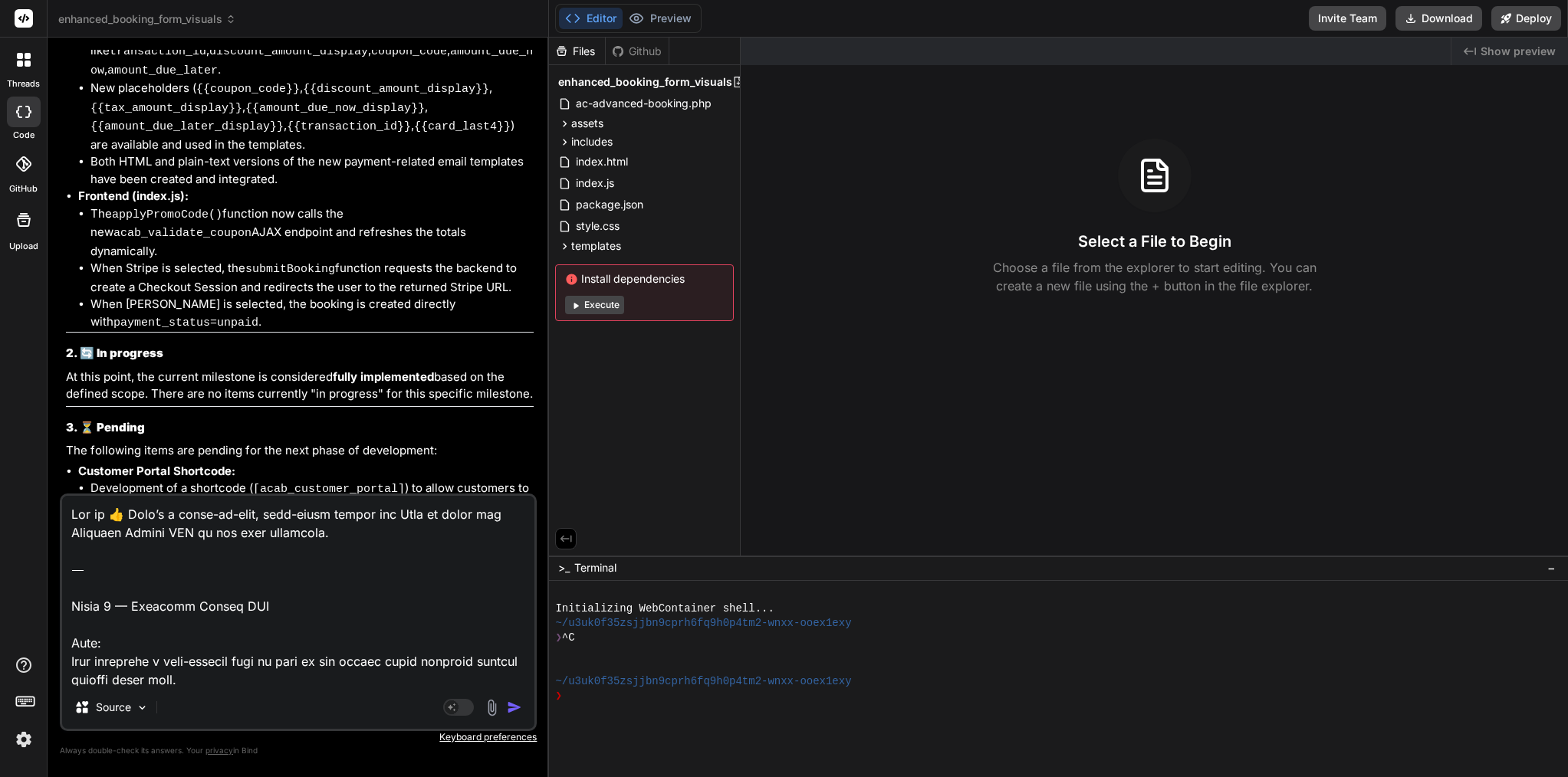
scroll to position [0, 0]
drag, startPoint x: 70, startPoint y: 601, endPoint x: 66, endPoint y: 496, distance: 105.1
click at [66, 496] on textarea at bounding box center [298, 591] width 472 height 190
type textarea "Lorem 5 — Ipsumdol Sitame CON Adip: Elit seddoeius t inci-utlabor etdo ma aliq …"
type textarea "x"
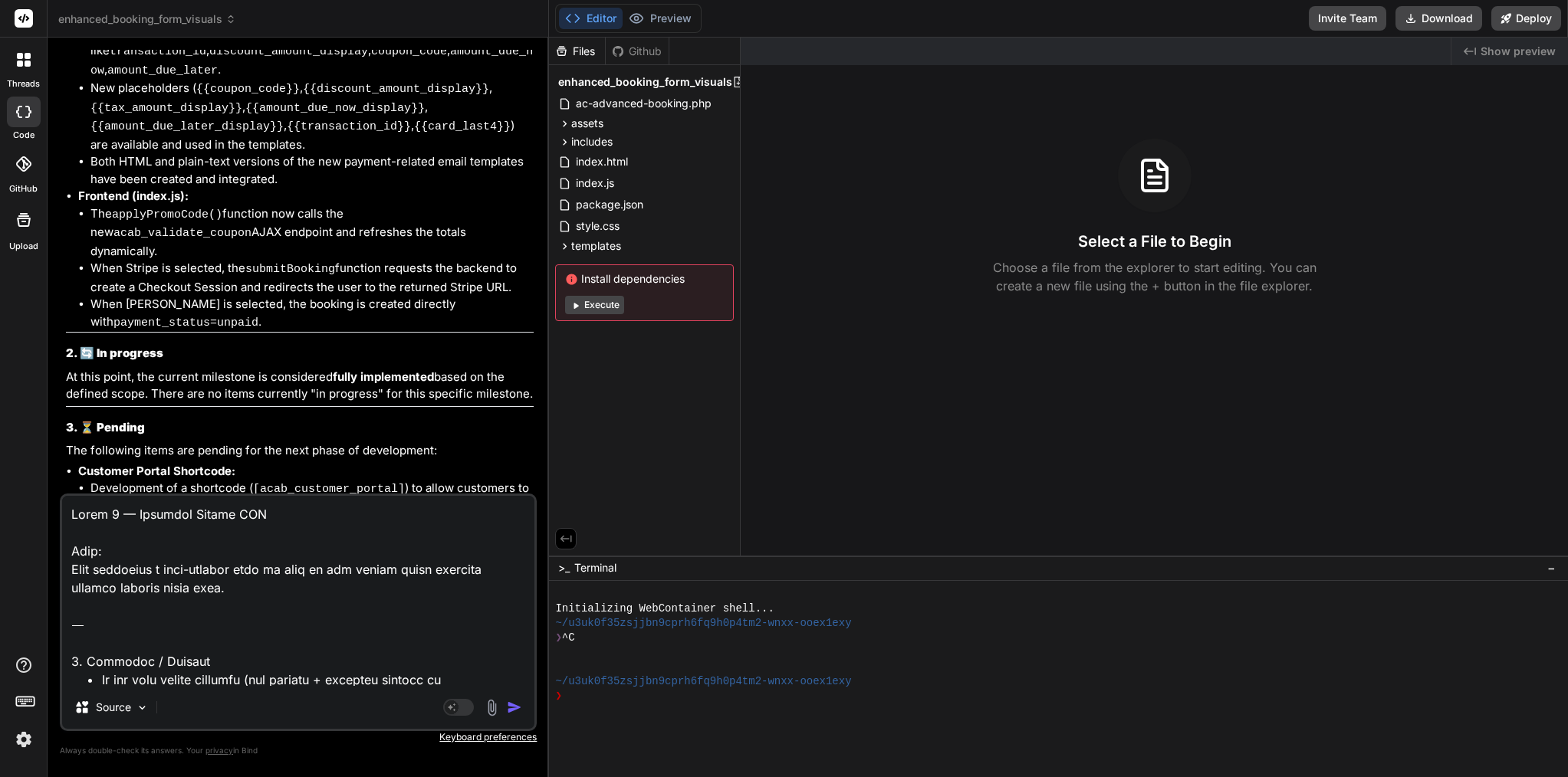
type textarea "Lorem 5 — Ipsumdol Sitame CON Adip: Elit seddoeius t inci-utlabor etdo ma aliq …"
click at [510, 705] on img "button" at bounding box center [515, 708] width 16 height 16
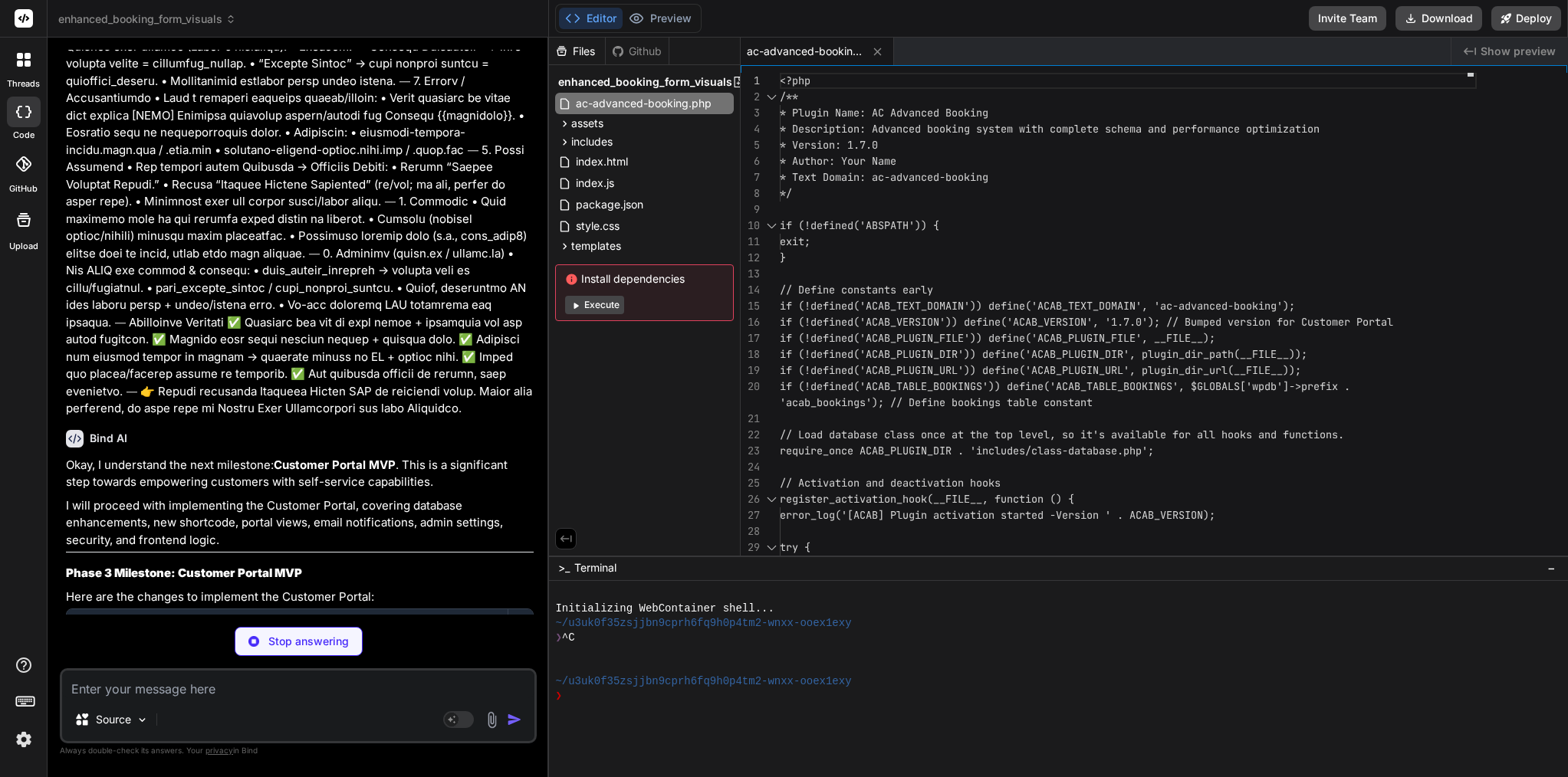
click at [176, 682] on textarea at bounding box center [298, 684] width 472 height 27
type textarea "x"
